Goal: Navigation & Orientation: Find specific page/section

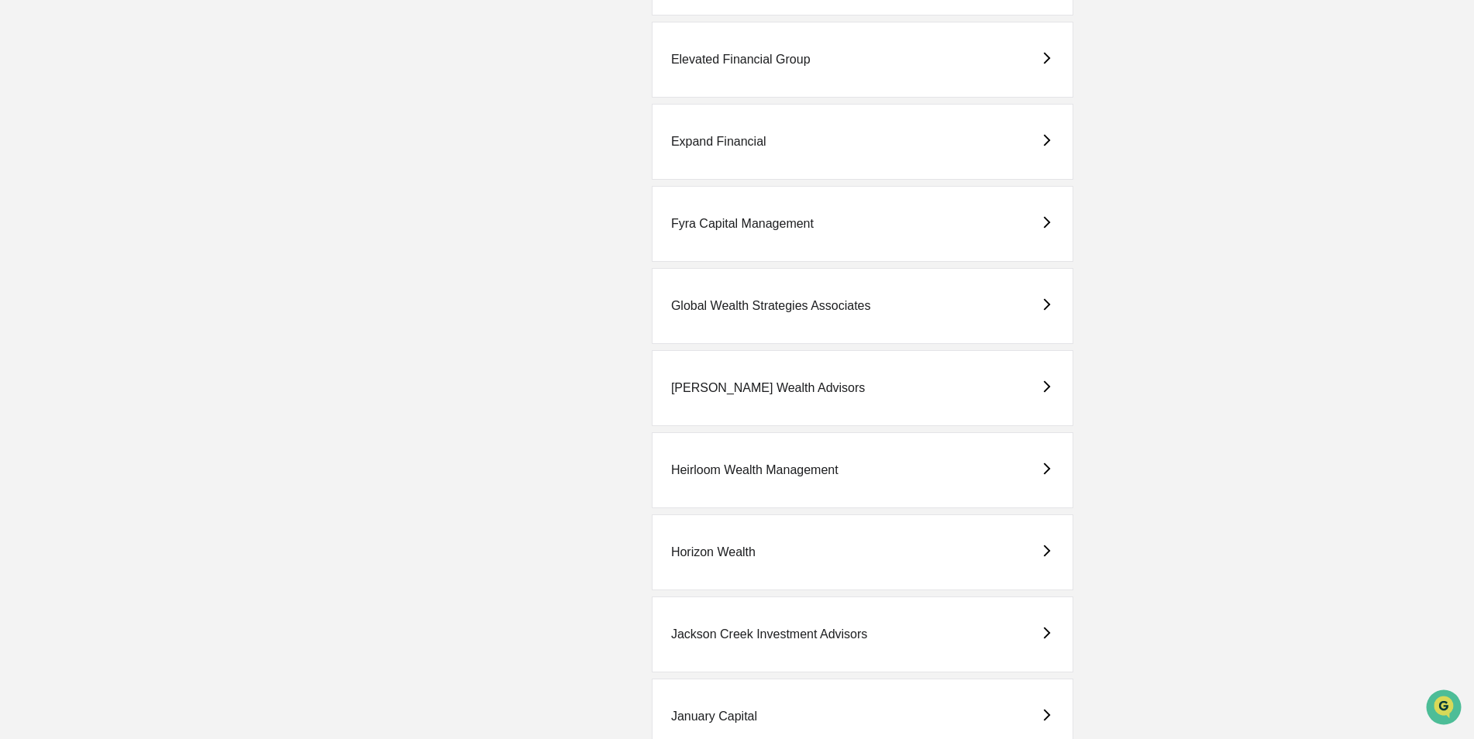
scroll to position [2169, 0]
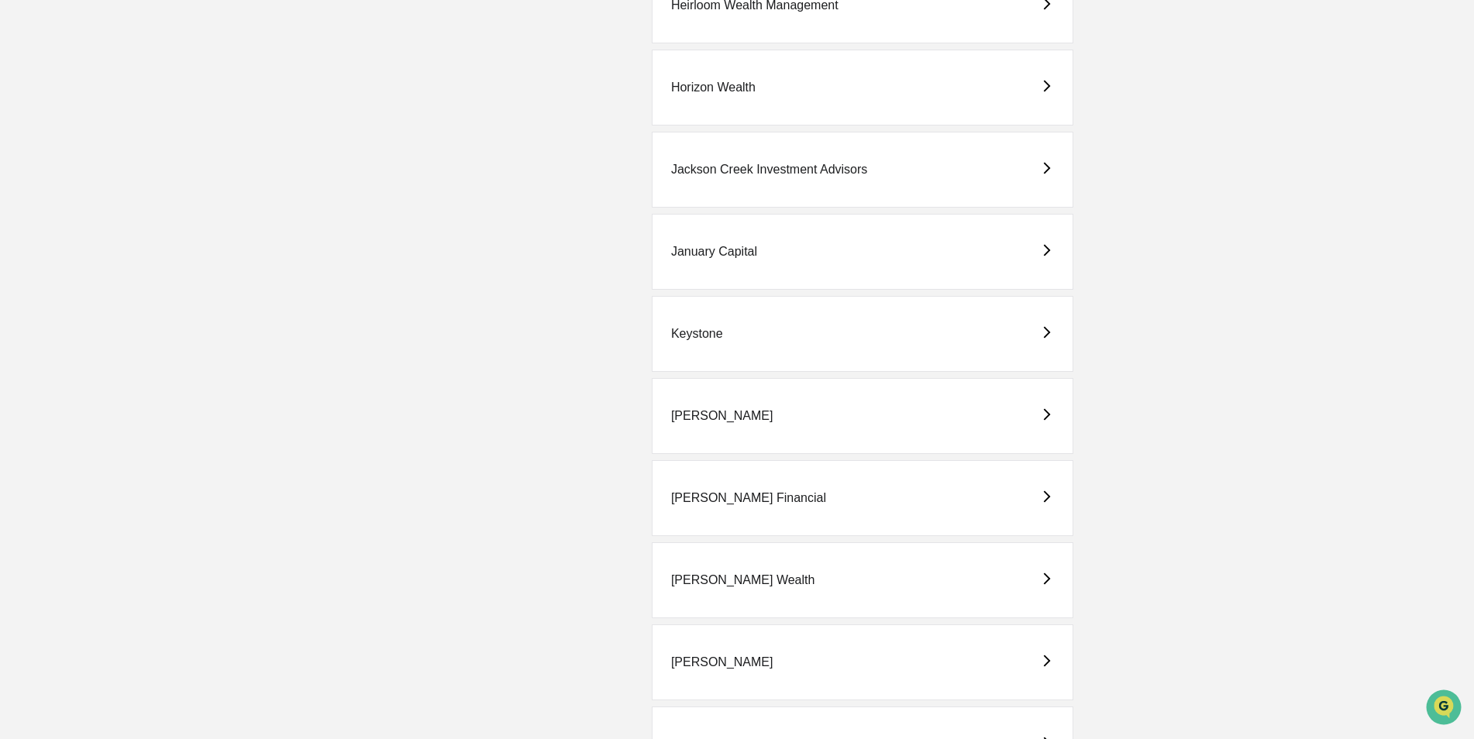
click at [704, 580] on div "Mosley Wealth" at bounding box center [743, 580] width 144 height 14
